Goal: Transaction & Acquisition: Subscribe to service/newsletter

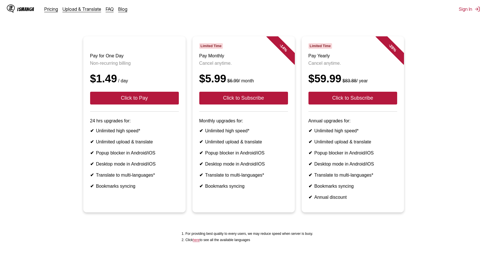
scroll to position [40, 0]
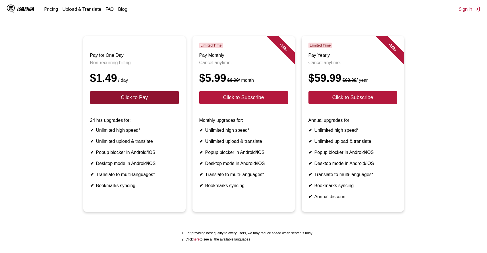
drag, startPoint x: 142, startPoint y: 100, endPoint x: 144, endPoint y: 39, distance: 60.3
click at [144, 39] on article "Pay for One Day Non-recurring billing $1.49 / day Click to Pay 24 hrs upgrades …" at bounding box center [134, 124] width 102 height 176
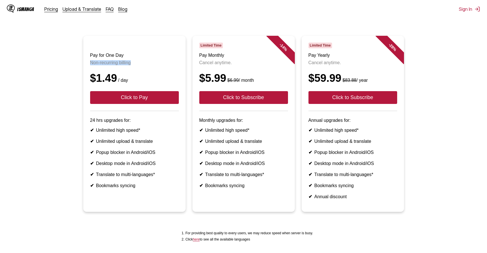
drag, startPoint x: 136, startPoint y: 63, endPoint x: 88, endPoint y: 64, distance: 48.1
click at [88, 64] on article "Pay for One Day Non-recurring billing $1.49 / day Click to Pay 24 hrs upgrades …" at bounding box center [134, 124] width 102 height 176
click at [84, 67] on div at bounding box center [84, 67] width 0 height 0
click at [171, 70] on header "Pay for One Day Non-recurring billing $1.49 / day Click to Pay" at bounding box center [134, 77] width 89 height 69
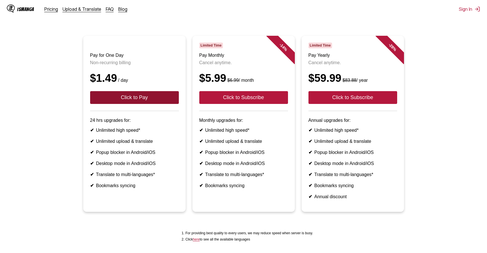
click at [155, 100] on button "Click to Pay" at bounding box center [134, 97] width 89 height 13
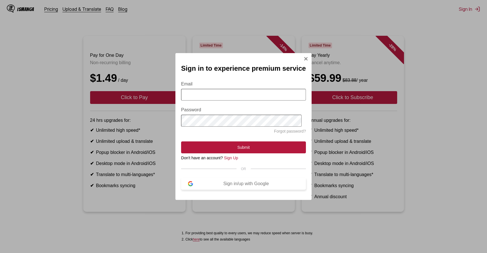
click at [237, 184] on div "Sign in/up with Google" at bounding box center [246, 183] width 106 height 5
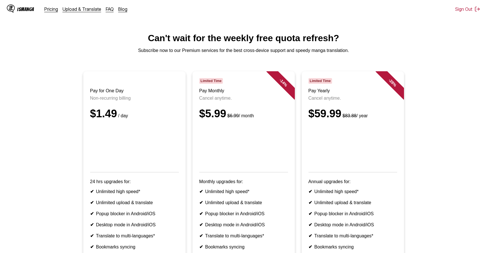
scroll to position [30, 0]
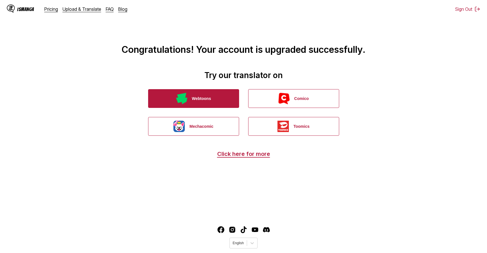
click at [215, 100] on button "Webtoons" at bounding box center [193, 98] width 91 height 19
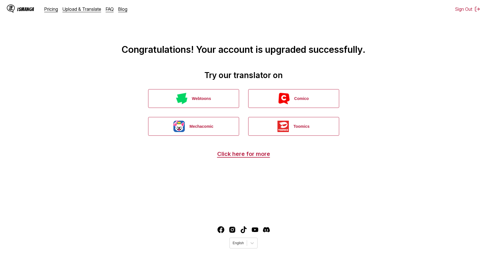
drag, startPoint x: 396, startPoint y: 37, endPoint x: 389, endPoint y: 20, distance: 18.5
click at [396, 37] on h1 "Congratulations! Your account is upgraded successfully." at bounding box center [244, 30] width 478 height 49
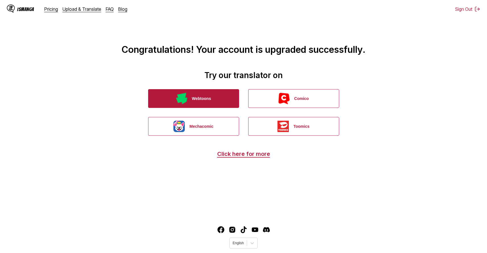
click at [210, 97] on button "Webtoons" at bounding box center [193, 98] width 91 height 19
